Goal: Task Accomplishment & Management: Manage account settings

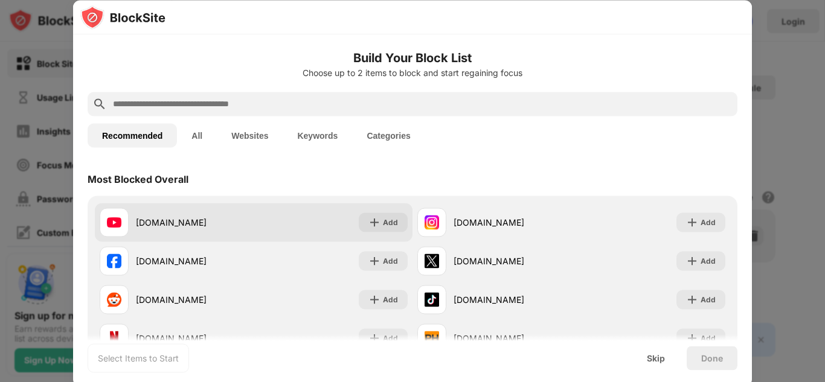
scroll to position [121, 0]
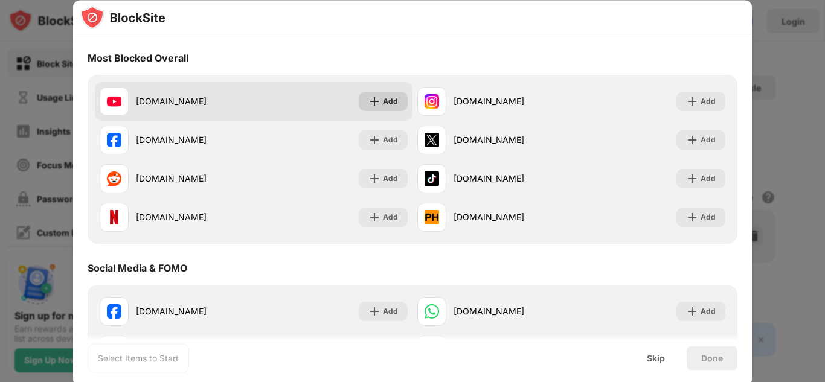
click at [374, 100] on img at bounding box center [374, 101] width 12 height 12
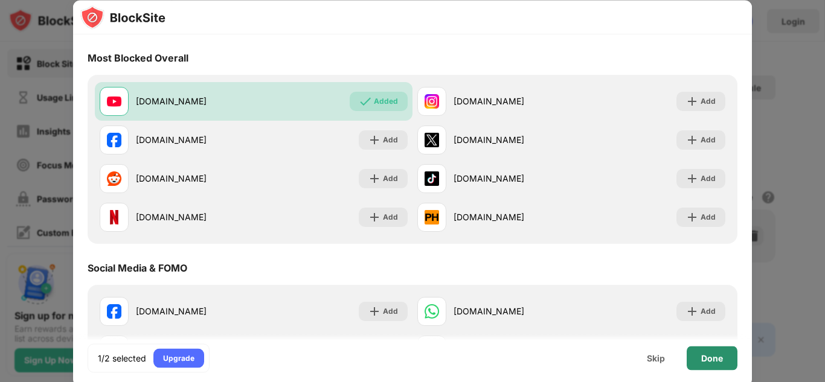
click at [709, 356] on div "Done" at bounding box center [712, 358] width 22 height 10
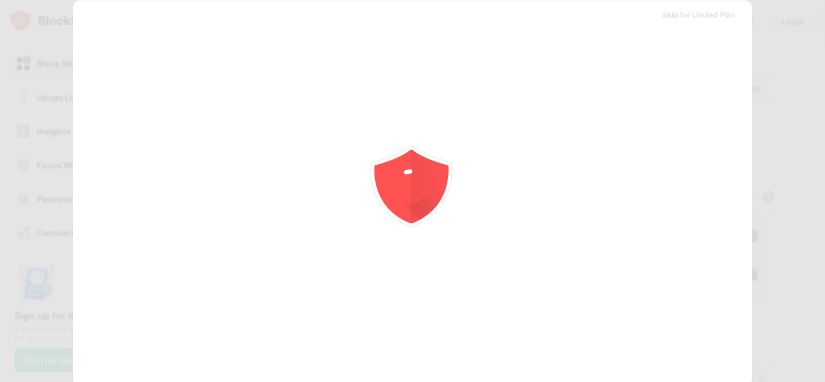
scroll to position [0, 0]
